Goal: Task Accomplishment & Management: Use online tool/utility

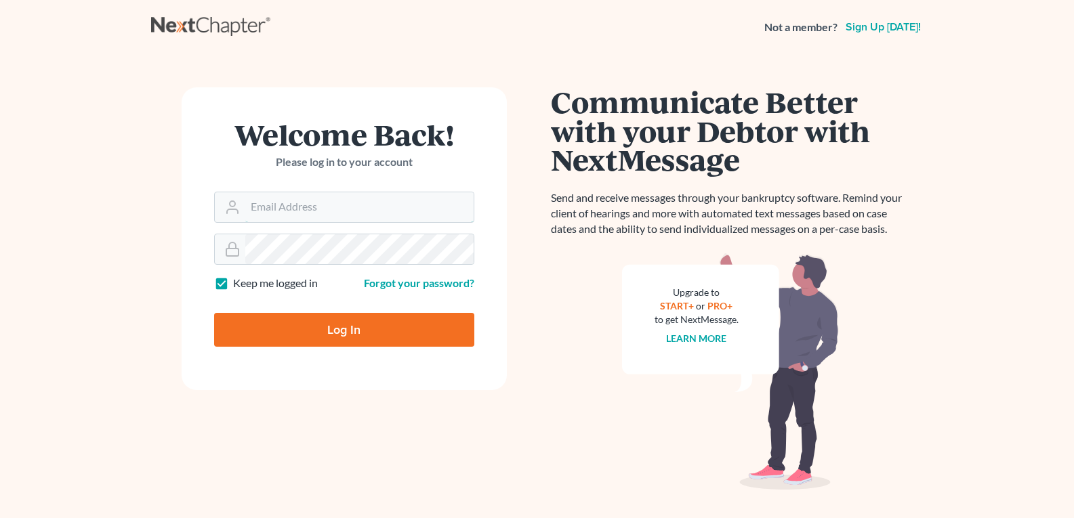
type input "[EMAIL_ADDRESS][DOMAIN_NAME]"
drag, startPoint x: 0, startPoint y: 0, endPoint x: 283, endPoint y: 320, distance: 427.3
click at [287, 322] on input "Log In" at bounding box center [344, 330] width 260 height 34
type input "Thinking..."
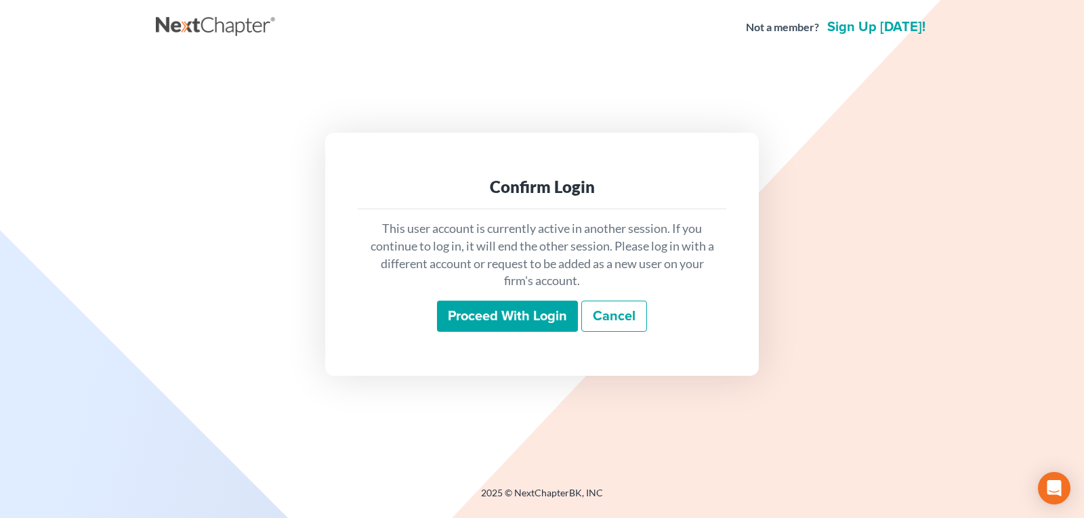
click at [508, 318] on input "Proceed with login" at bounding box center [507, 316] width 141 height 31
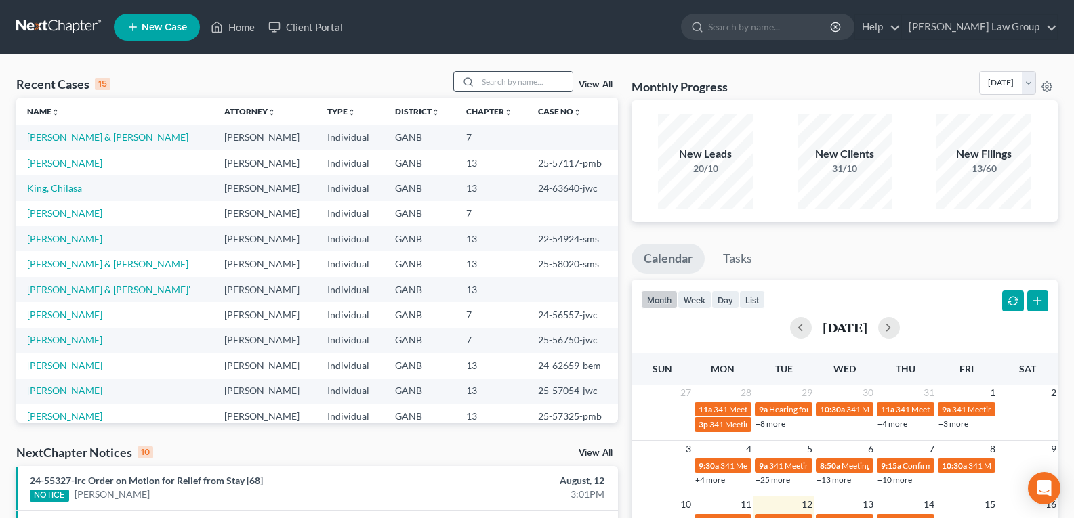
drag, startPoint x: 526, startPoint y: 98, endPoint x: 520, endPoint y: 81, distance: 18.0
click at [526, 98] on div "Recent Cases 15 View All Name unfold_more expand_more expand_less Attorney unfo…" at bounding box center [317, 247] width 602 height 352
click at [520, 83] on input "search" at bounding box center [525, 82] width 95 height 20
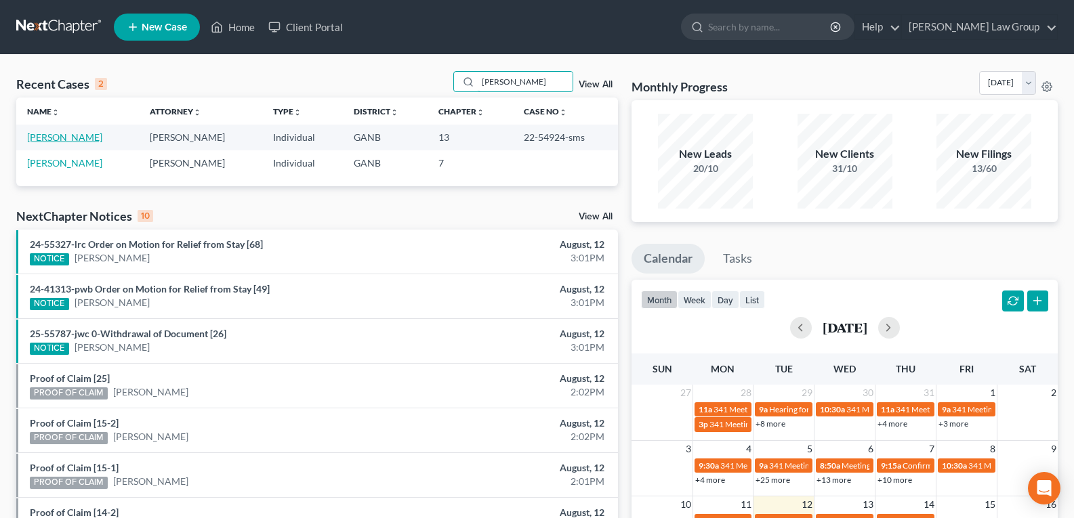
type input "Cynthia"
click at [37, 141] on link "Rivers, Cynthia" at bounding box center [64, 137] width 75 height 12
select select "0"
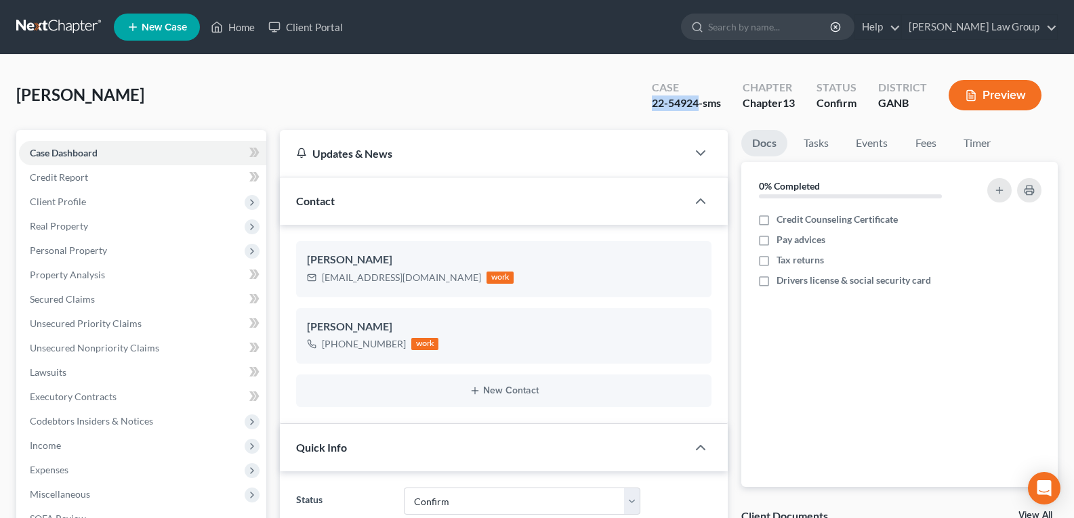
drag, startPoint x: 642, startPoint y: 103, endPoint x: 699, endPoint y: 106, distance: 57.0
click at [699, 106] on div "Case 22-54924-sms" at bounding box center [686, 97] width 91 height 40
click at [238, 20] on link "Home" at bounding box center [233, 27] width 58 height 24
click at [238, 30] on link "Home" at bounding box center [233, 27] width 58 height 24
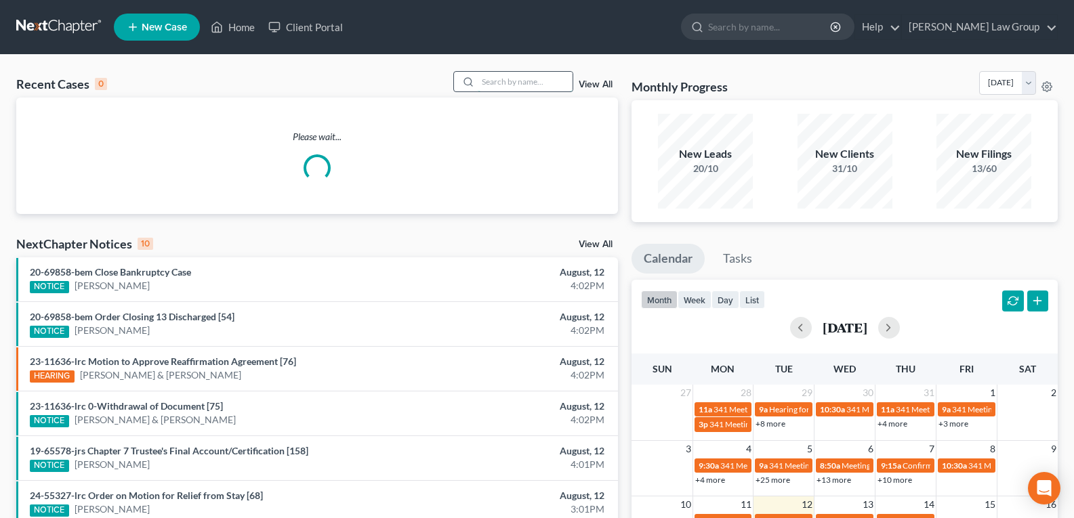
click at [539, 82] on input "search" at bounding box center [525, 82] width 95 height 20
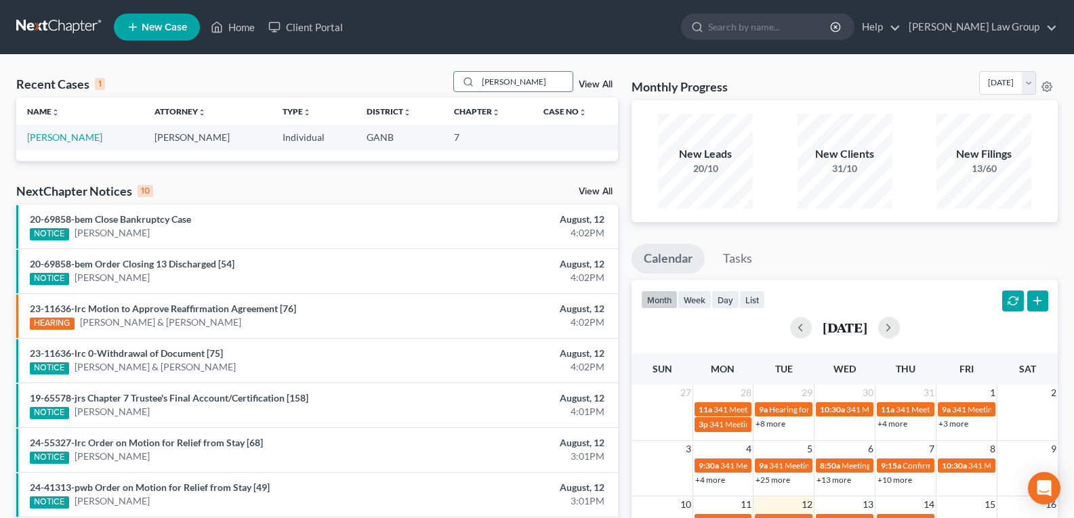
drag, startPoint x: 529, startPoint y: 79, endPoint x: 321, endPoint y: 80, distance: 208.0
click at [322, 79] on div "Recent Cases 1 Mathis View All" at bounding box center [317, 84] width 602 height 26
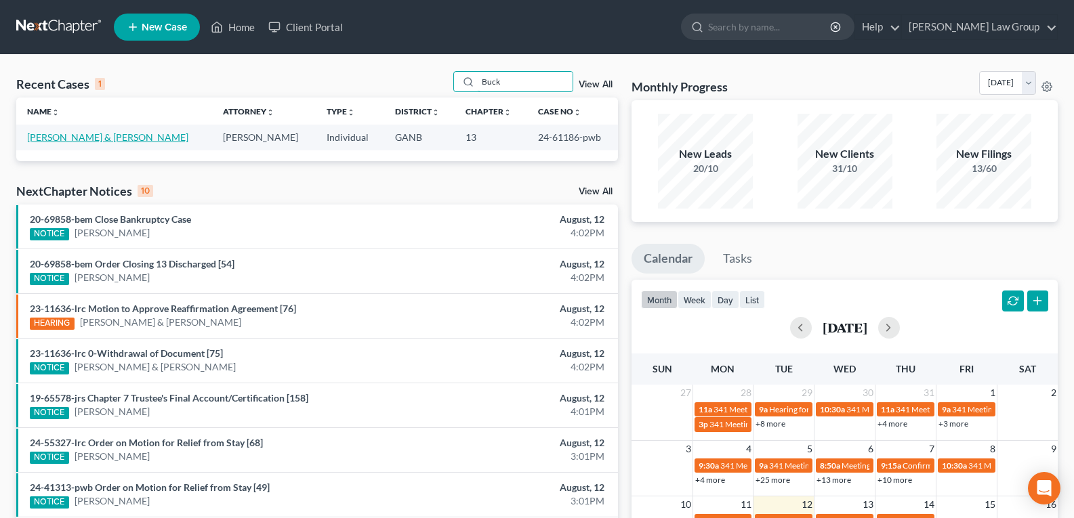
type input "Buck"
click at [83, 138] on link "Buck, Michael & Daphne" at bounding box center [107, 137] width 161 height 12
select select "3"
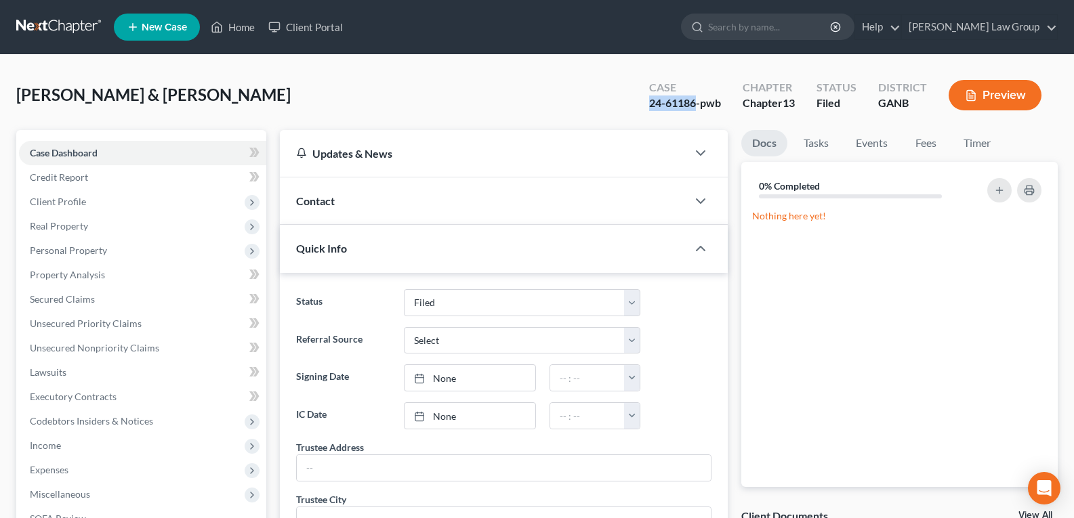
drag, startPoint x: 651, startPoint y: 101, endPoint x: 696, endPoint y: 108, distance: 46.0
click at [696, 108] on div "Case 24-61186-pwb" at bounding box center [685, 97] width 94 height 40
copy div "24-61186"
